Goal: Check status

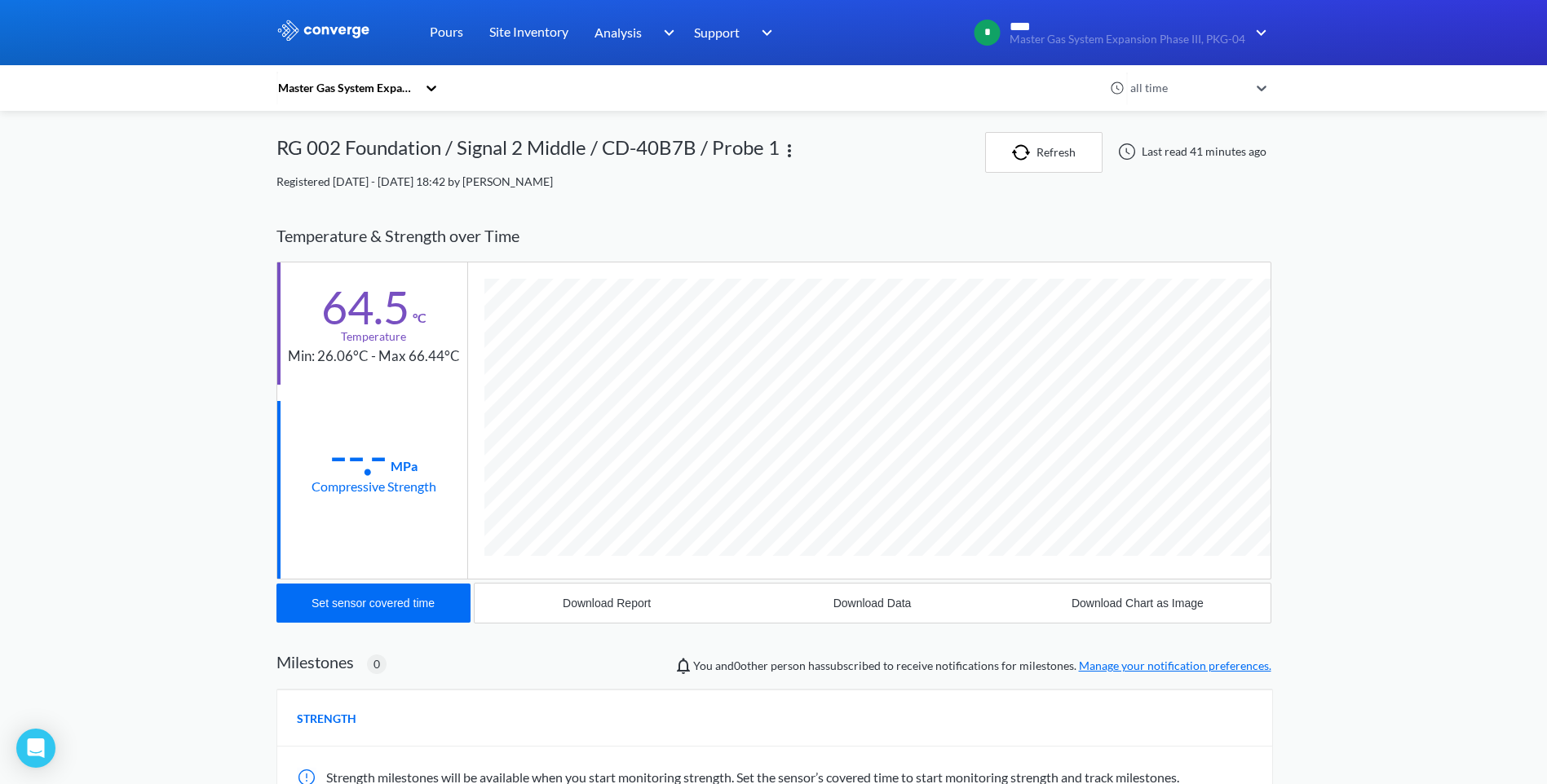
scroll to position [892, 995]
click at [438, 31] on link "Pours" at bounding box center [447, 32] width 33 height 65
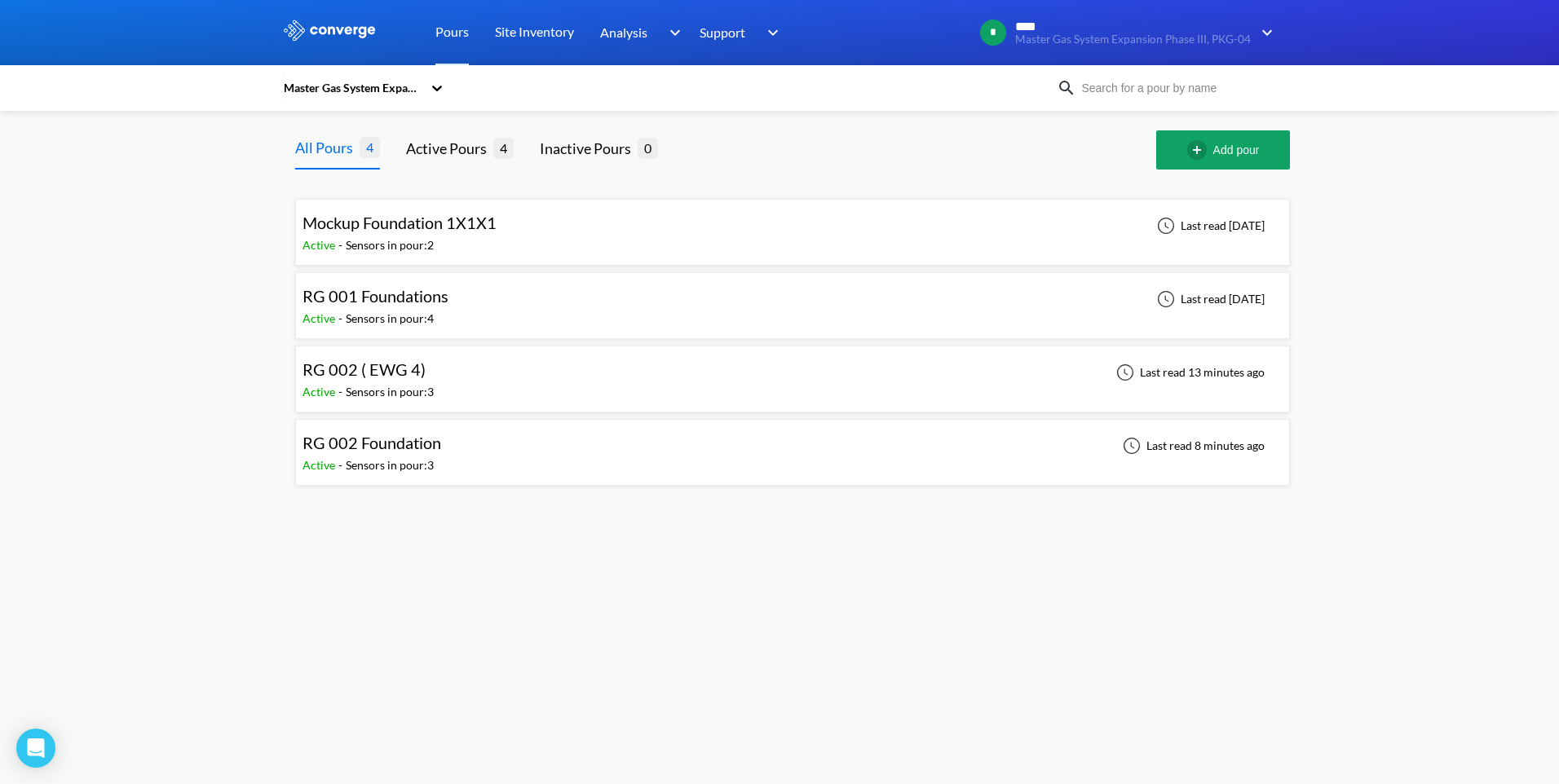
click at [420, 387] on div "Sensors in pour: 3" at bounding box center [390, 392] width 88 height 18
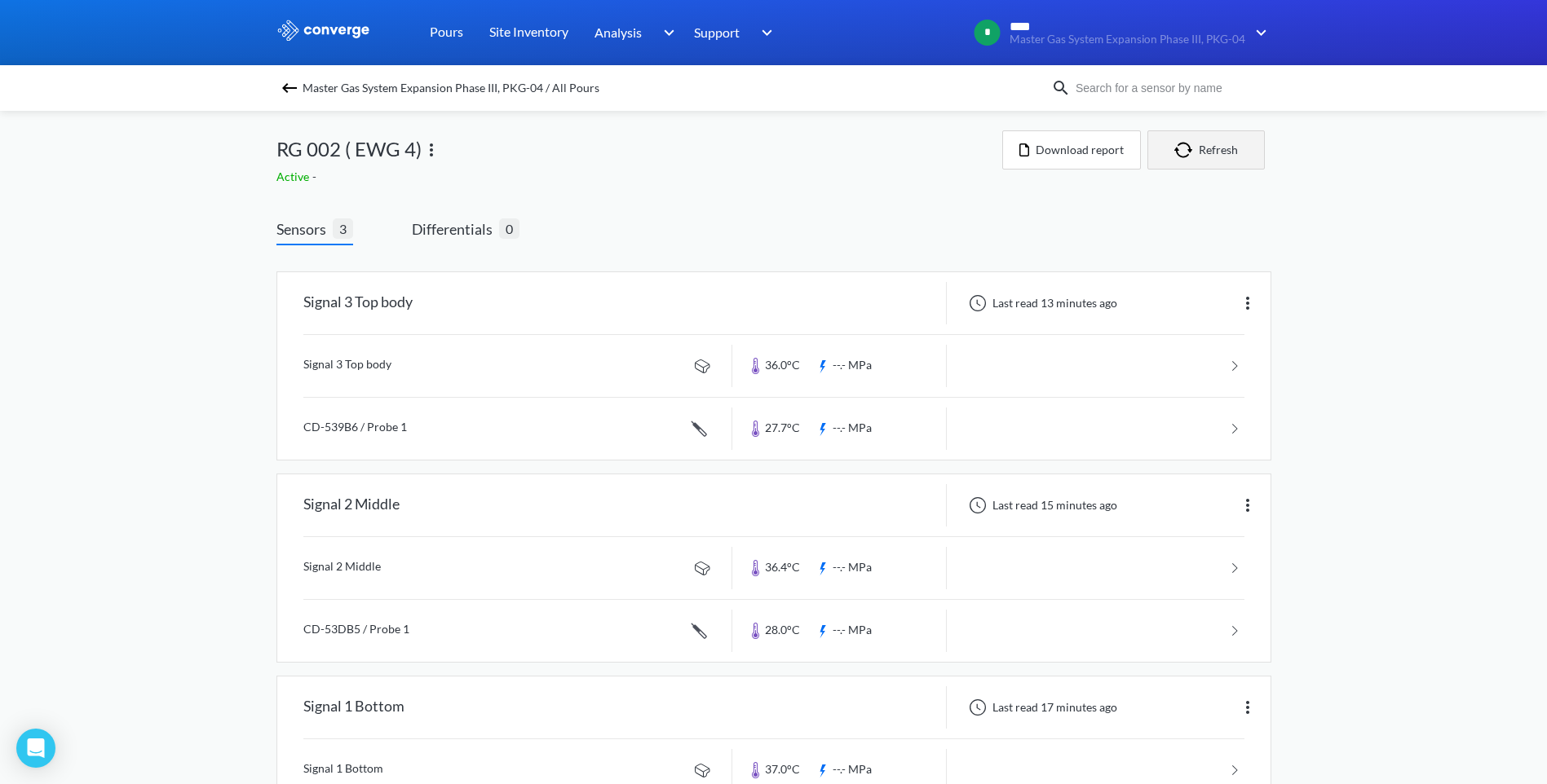
click at [1209, 163] on button "Refresh" at bounding box center [1207, 150] width 118 height 39
click at [454, 27] on link "Pours" at bounding box center [447, 32] width 33 height 65
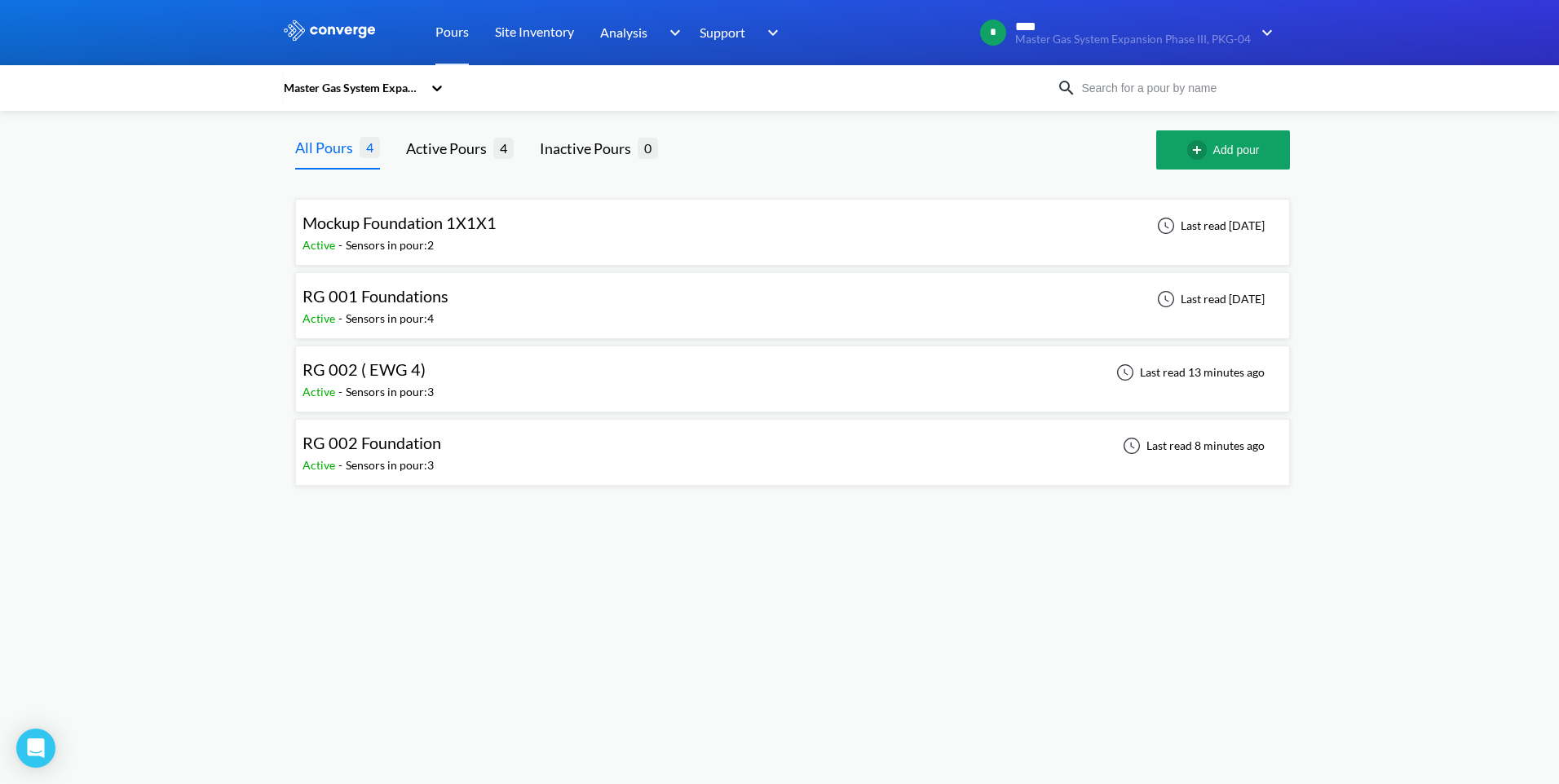
click at [433, 440] on span "RG 002 Foundation" at bounding box center [372, 442] width 139 height 19
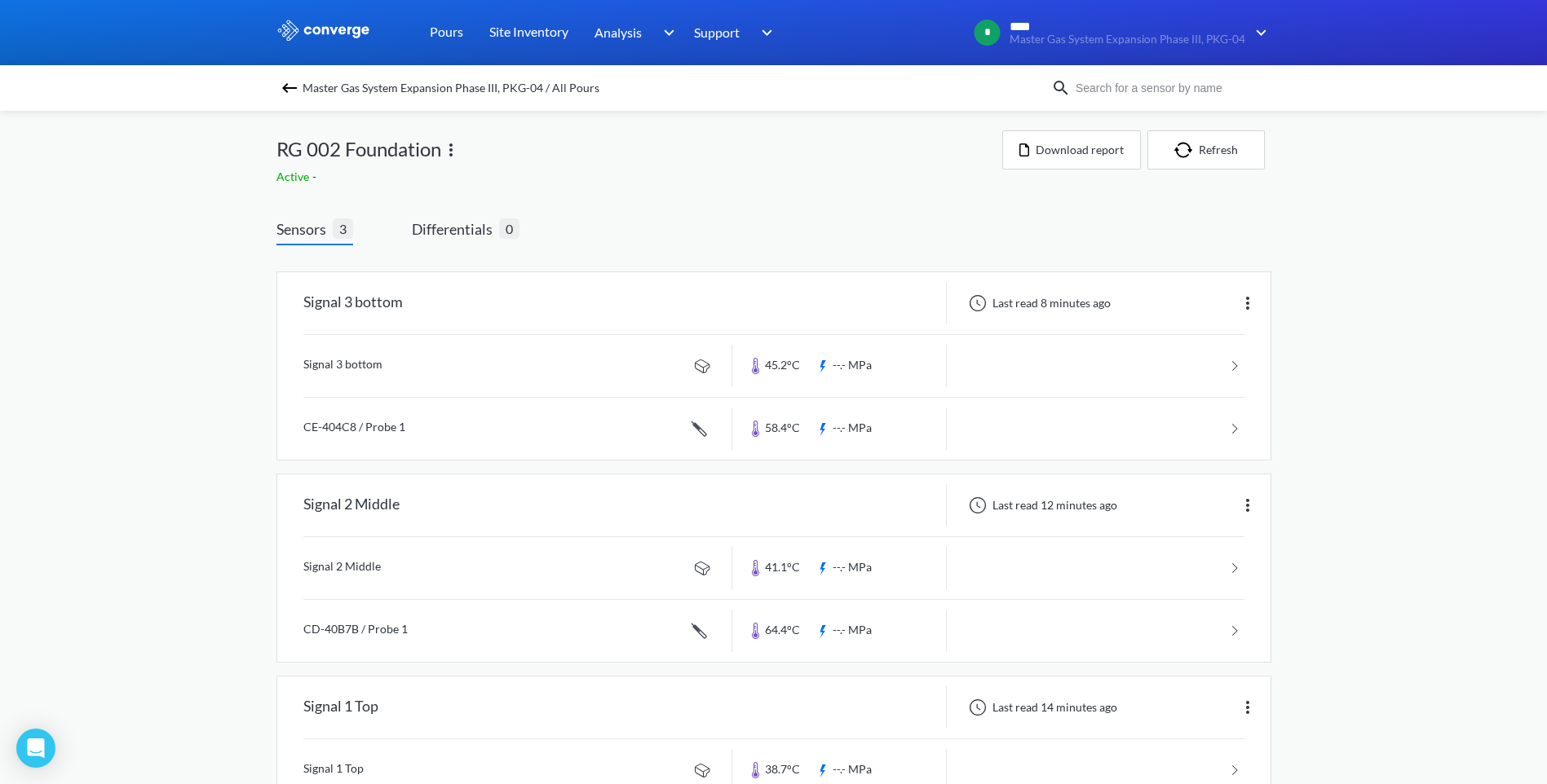
click at [189, 232] on div "MENU Master Gas System Expansion Phase III, PKG-04 Pours Site Inventory Analysi…" at bounding box center [773, 448] width 1547 height 897
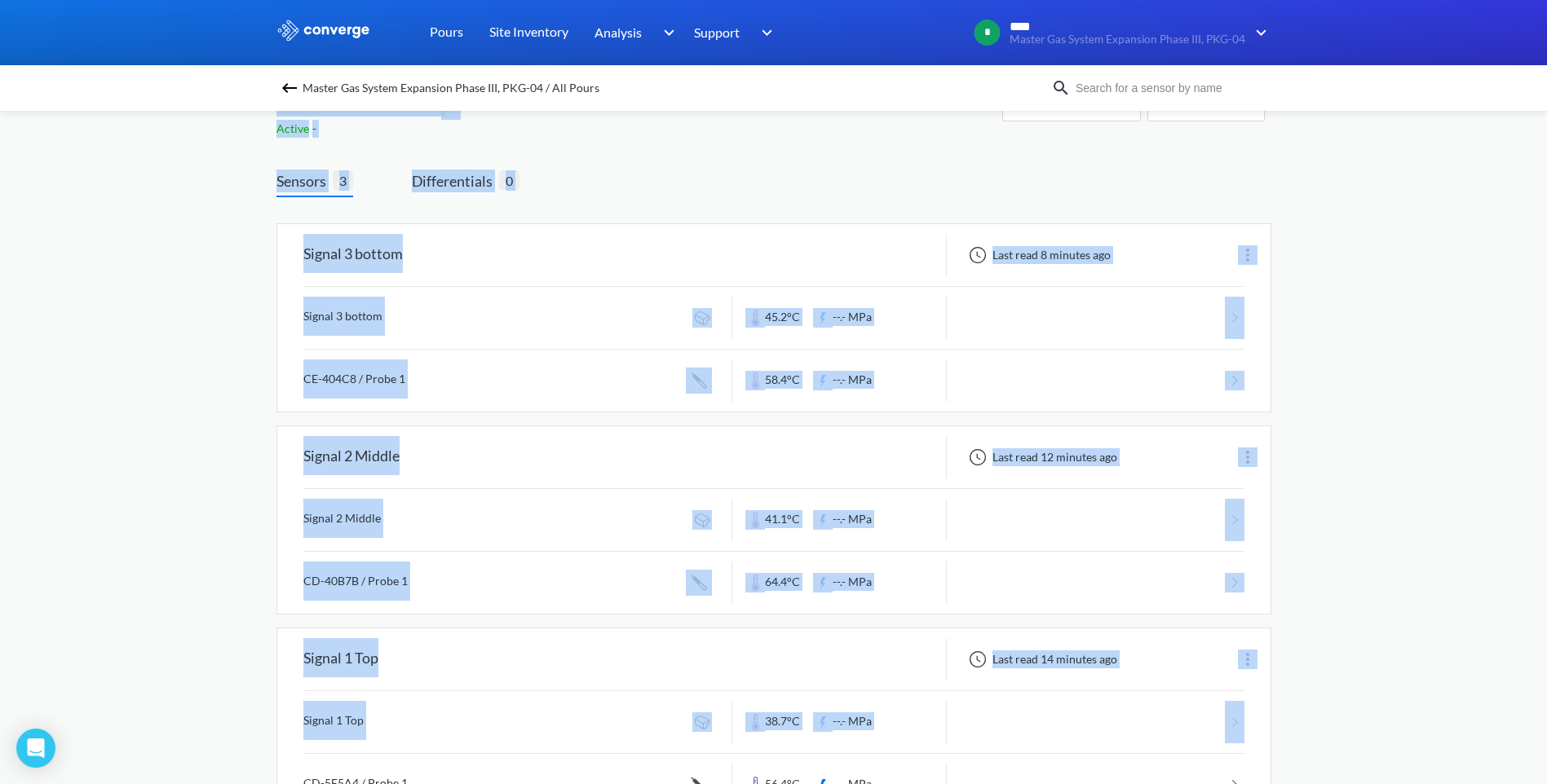
scroll to position [113, 0]
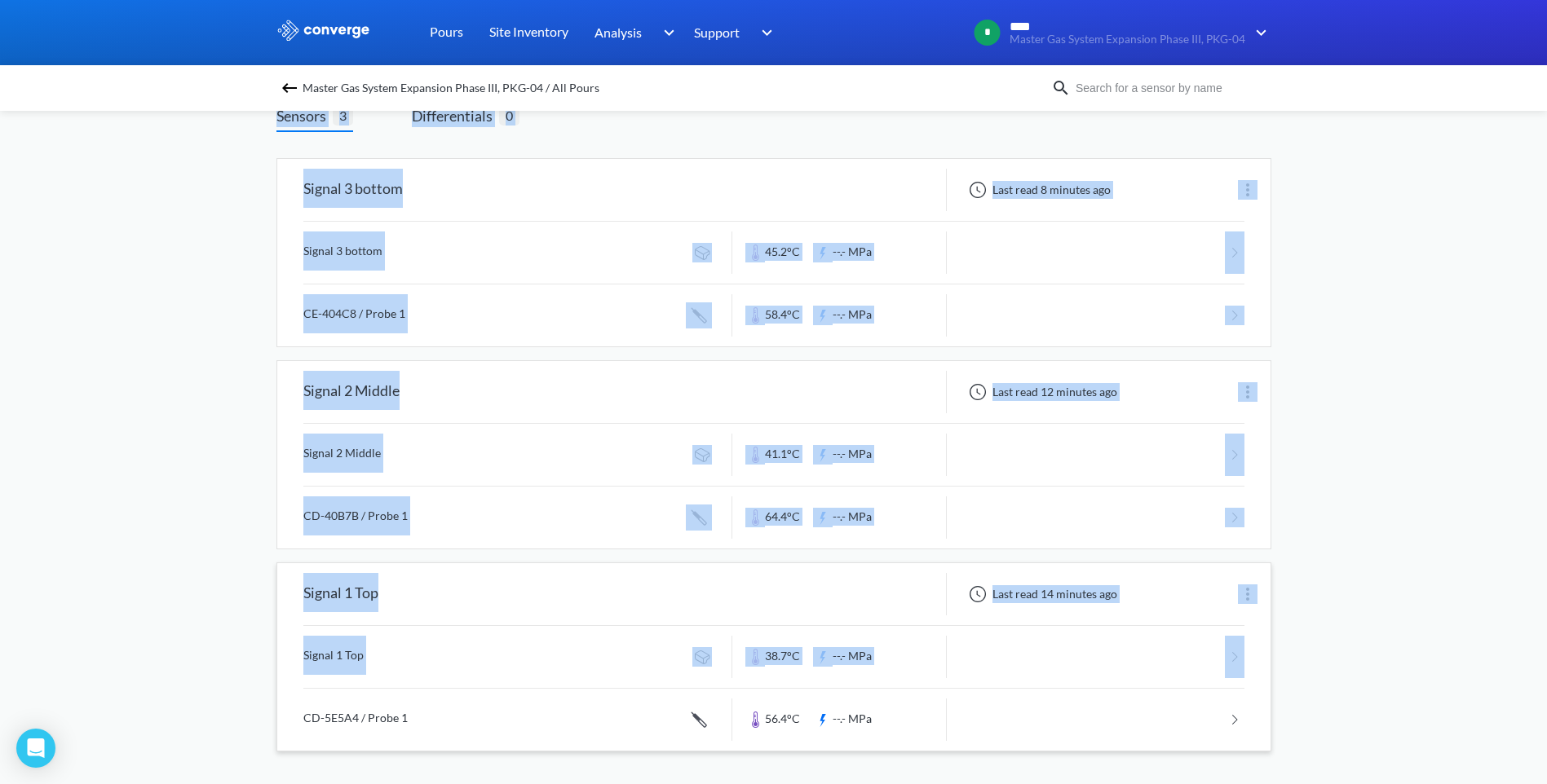
drag, startPoint x: 245, startPoint y: 130, endPoint x: 1016, endPoint y: 735, distance: 980.0
click at [1016, 735] on div "MENU Master Gas System Expansion Phase III, PKG-04 Pours Site Inventory Analysi…" at bounding box center [773, 335] width 1547 height 897
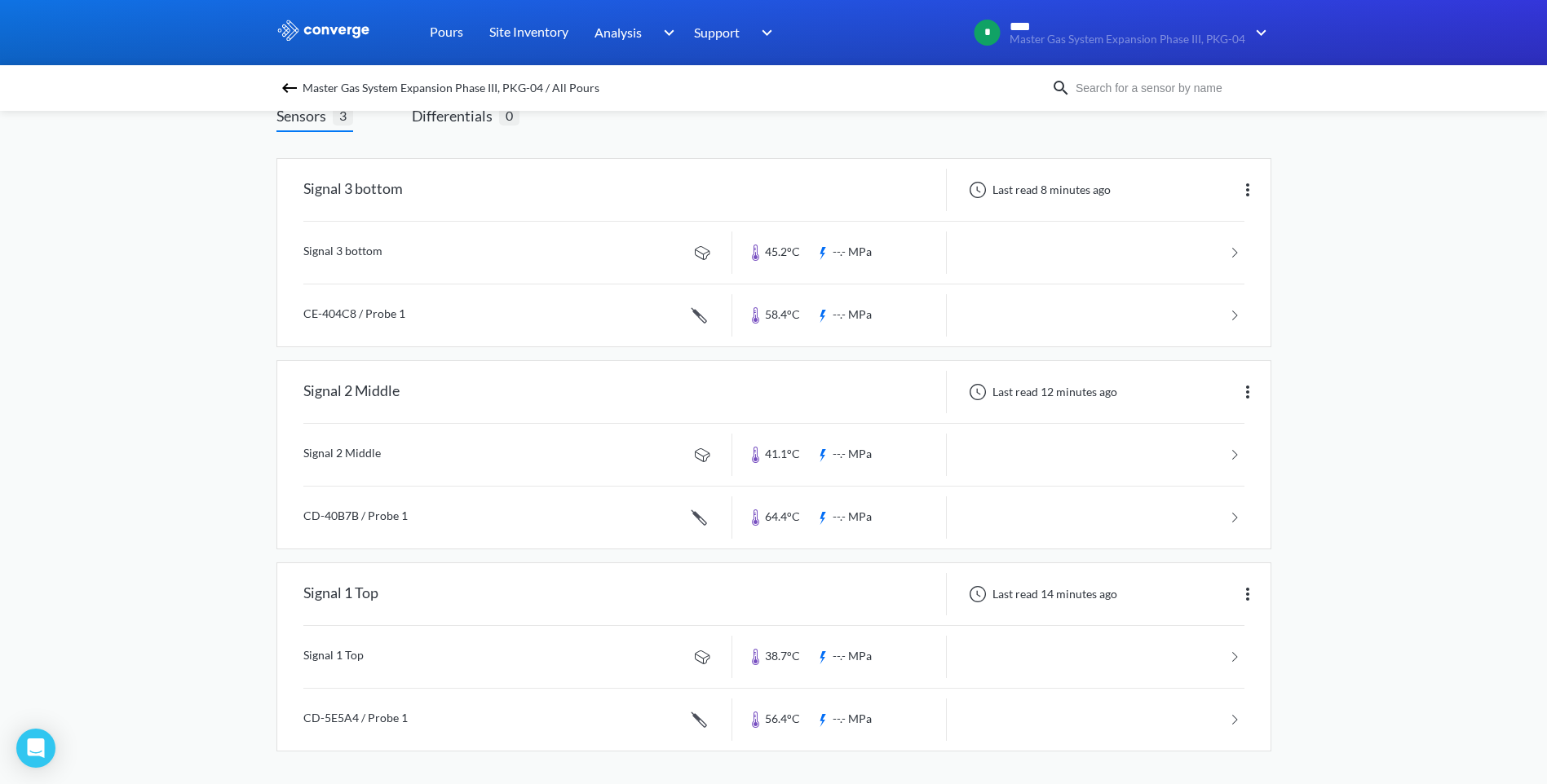
click at [1294, 710] on div "MENU Master Gas System Expansion Phase III, PKG-04 Pours Site Inventory Analysi…" at bounding box center [773, 335] width 1547 height 897
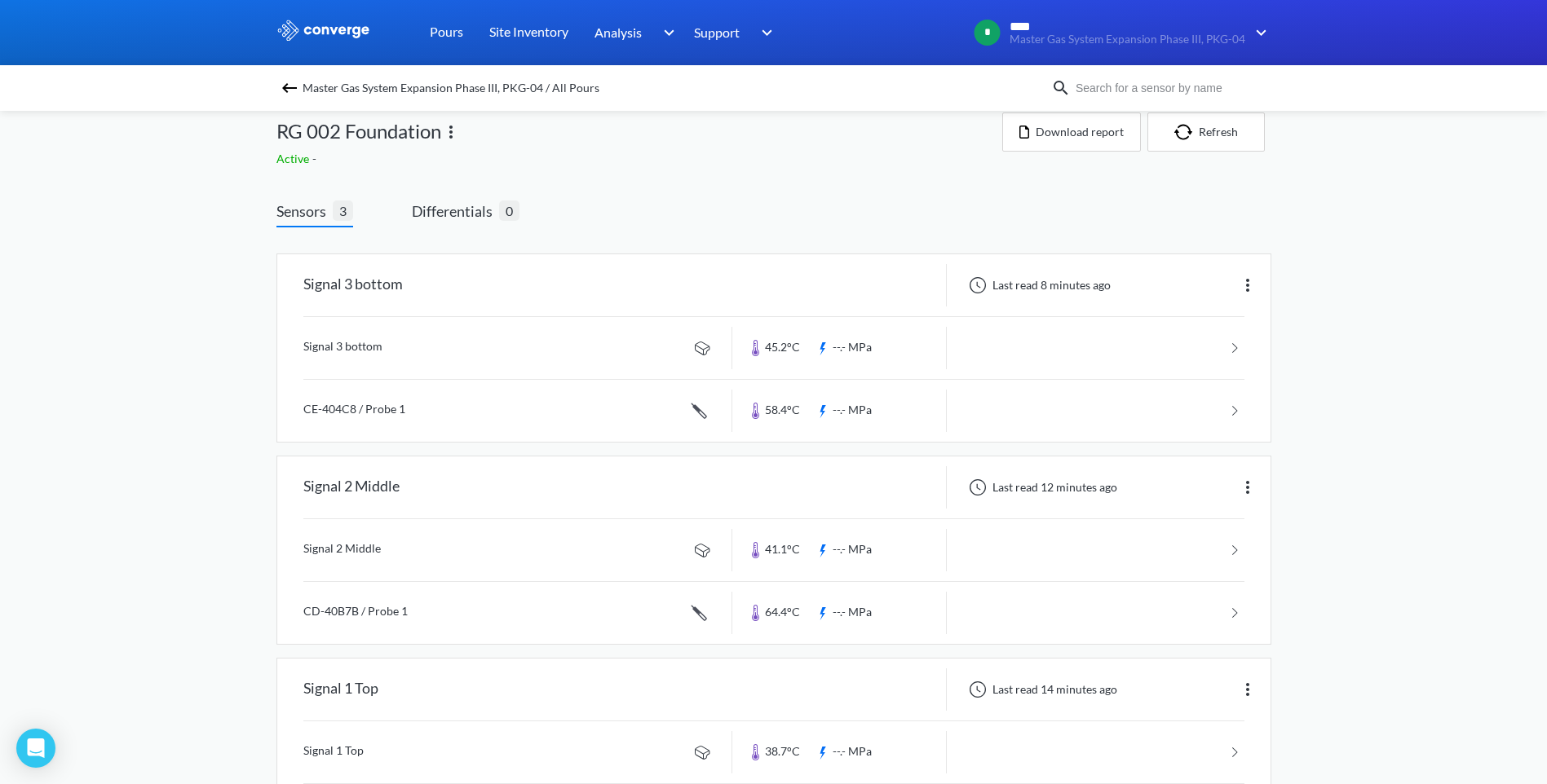
scroll to position [0, 0]
